Goal: Find specific page/section: Find specific page/section

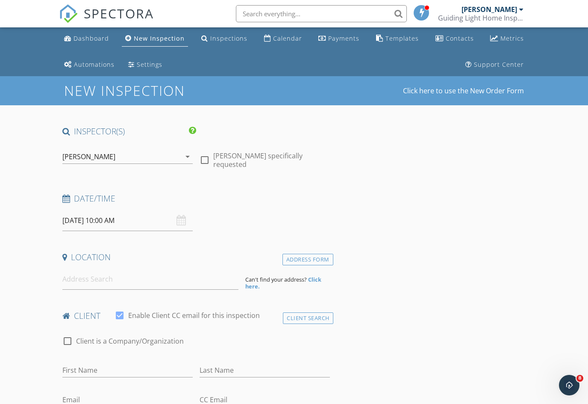
click at [220, 31] on link "Inspections" at bounding box center [224, 39] width 53 height 16
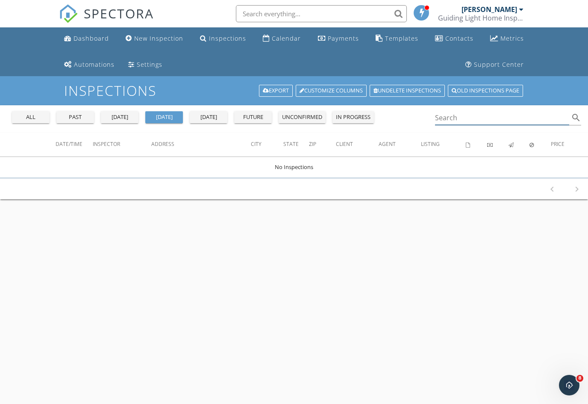
click at [461, 112] on input "Search" at bounding box center [502, 118] width 134 height 14
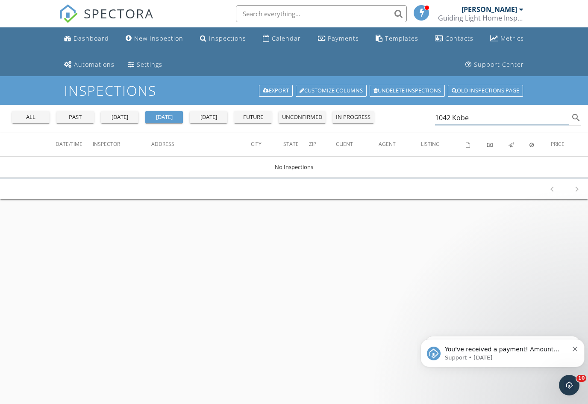
click at [501, 121] on input "1042 Kobe" at bounding box center [502, 118] width 134 height 14
click at [20, 114] on div "all" at bounding box center [30, 117] width 31 height 9
click at [514, 118] on input "1042 [PERSON_NAME]" at bounding box center [502, 118] width 134 height 14
click at [511, 119] on input "1042 [PERSON_NAME]" at bounding box center [502, 118] width 134 height 14
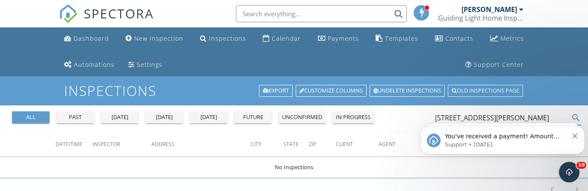
click at [571, 137] on div "You've received a payment! Amount $425.00 Fee $0.00 Net $425.00 Transaction # p…" at bounding box center [502, 139] width 151 height 17
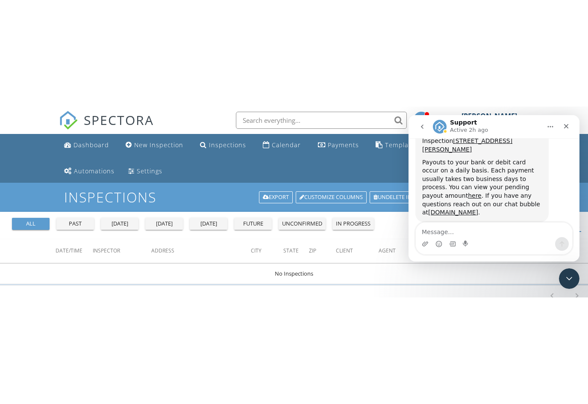
scroll to position [81, 0]
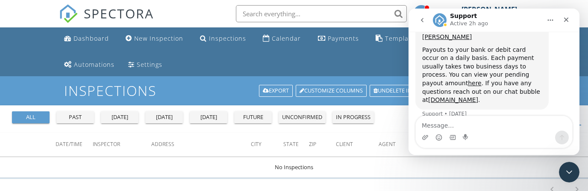
click at [561, 18] on div "Close" at bounding box center [566, 19] width 15 height 15
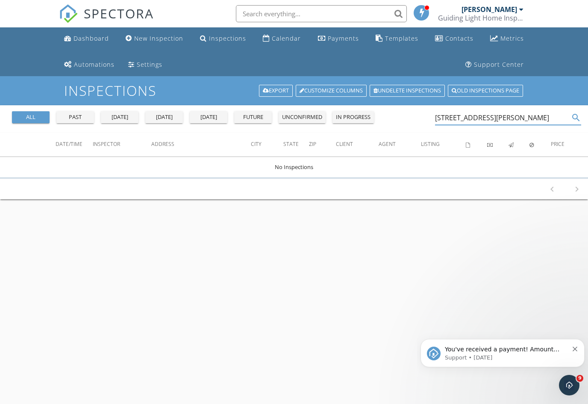
scroll to position [0, 0]
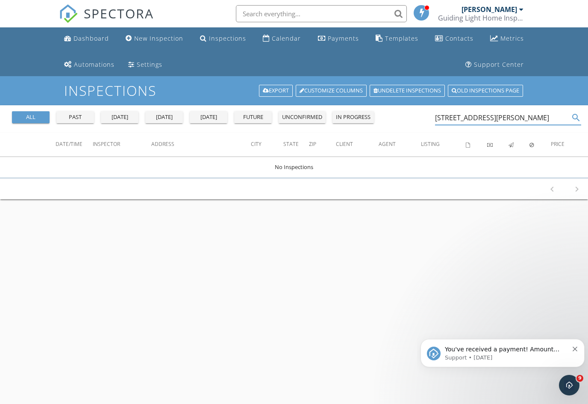
click at [477, 118] on input "[STREET_ADDRESS][PERSON_NAME]" at bounding box center [502, 118] width 134 height 14
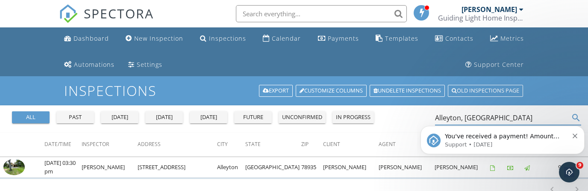
type input "Alleyton, [GEOGRAPHIC_DATA]"
click at [575, 136] on icon "Dismiss notification" at bounding box center [575, 135] width 5 height 5
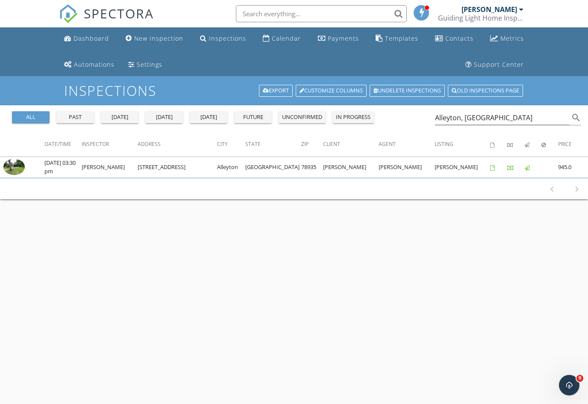
click at [18, 171] on img at bounding box center [13, 167] width 21 height 16
click at [16, 169] on img at bounding box center [13, 167] width 21 height 16
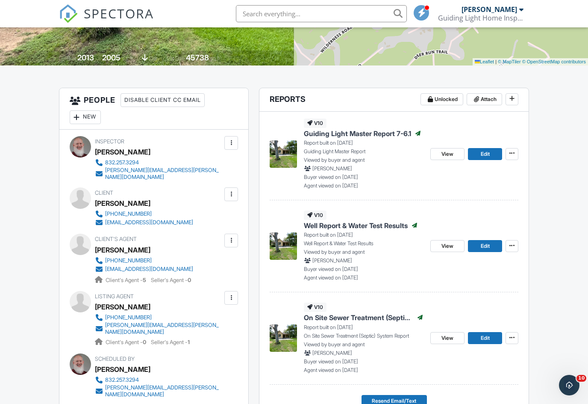
scroll to position [190, 0]
